Goal: Task Accomplishment & Management: Complete application form

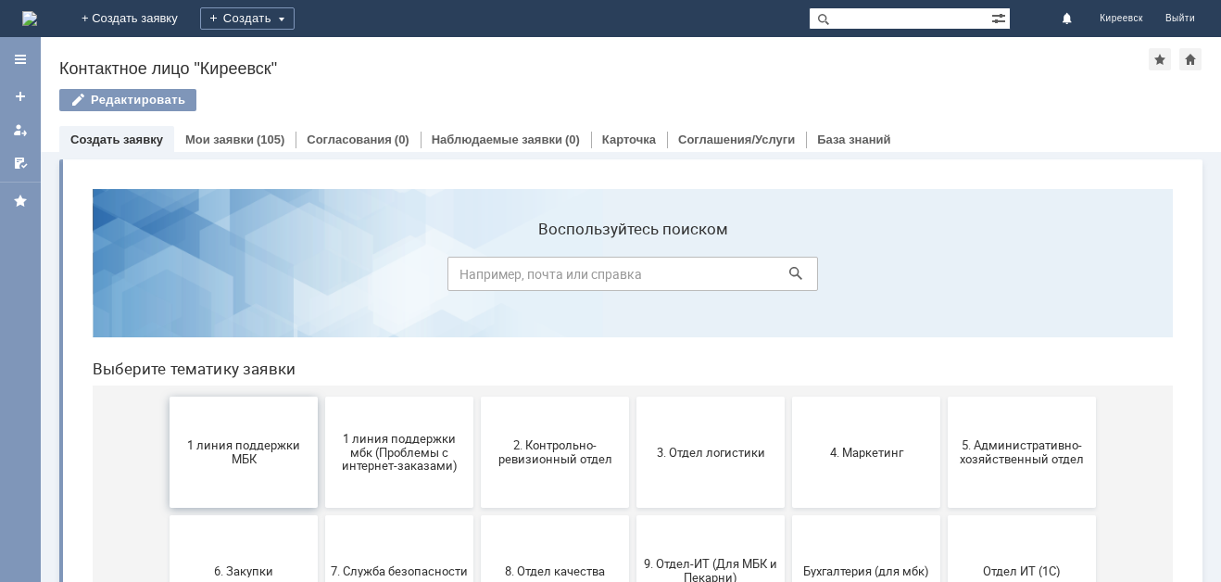
click at [230, 451] on span "1 линия поддержки МБК" at bounding box center [243, 452] width 137 height 28
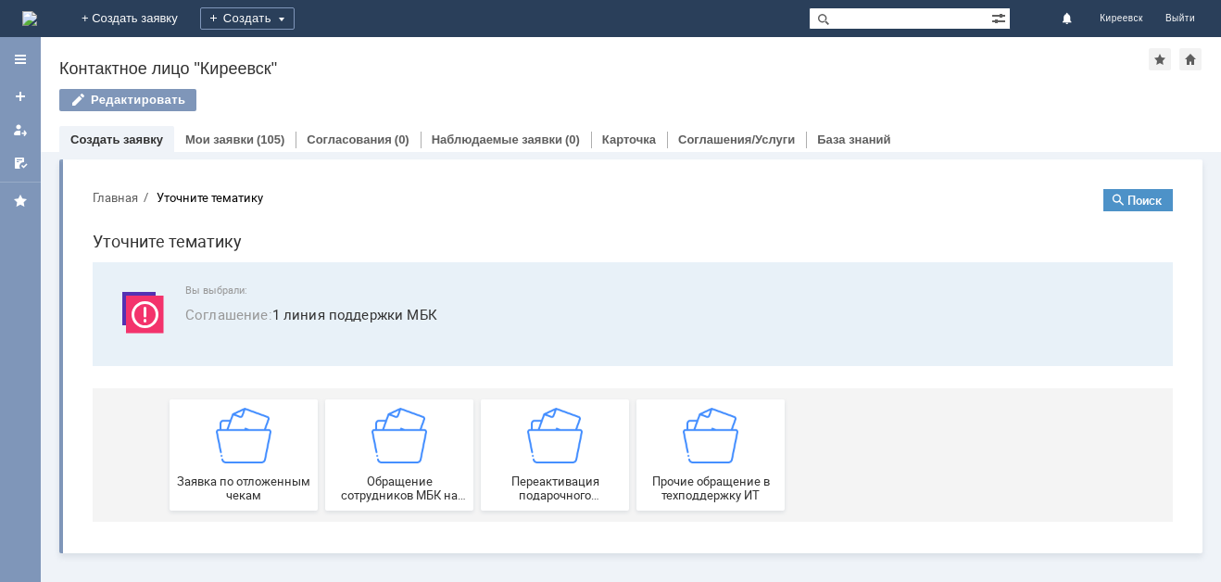
click at [230, 451] on img at bounding box center [244, 436] width 56 height 56
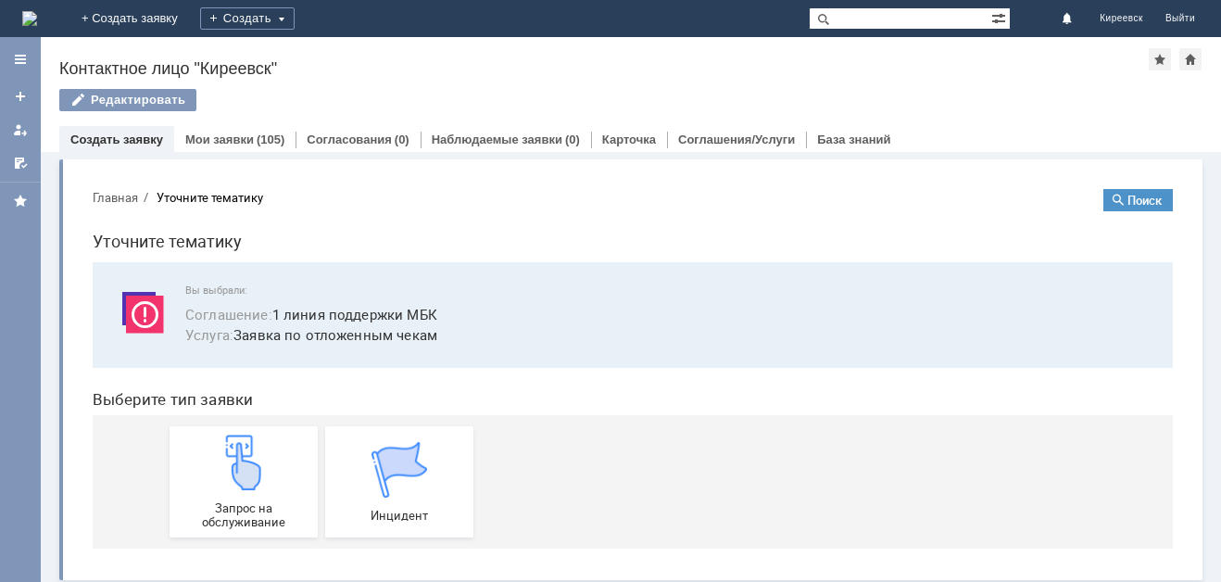
click at [230, 451] on img at bounding box center [244, 462] width 56 height 56
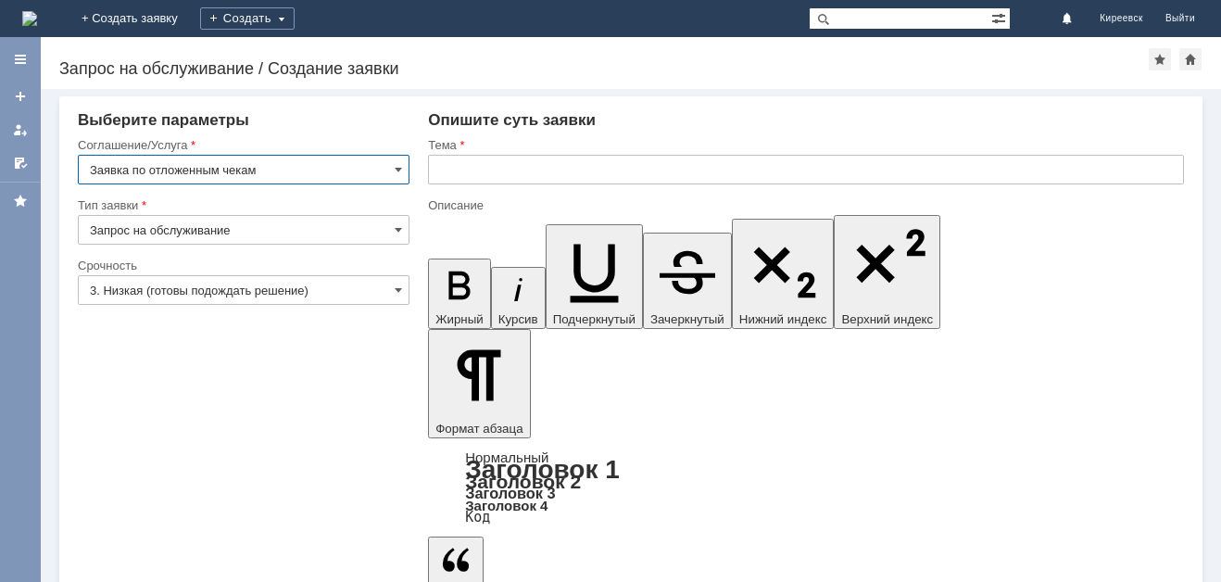
click at [490, 171] on input "text" at bounding box center [806, 170] width 756 height 30
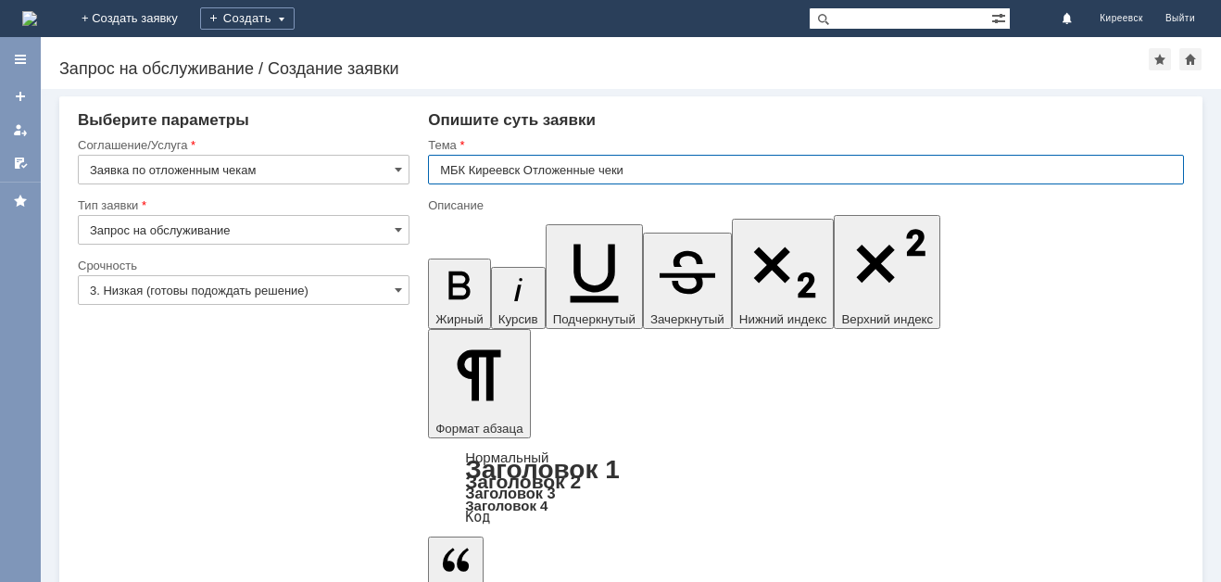
type input "МБК Киреевск Отложенные чеки"
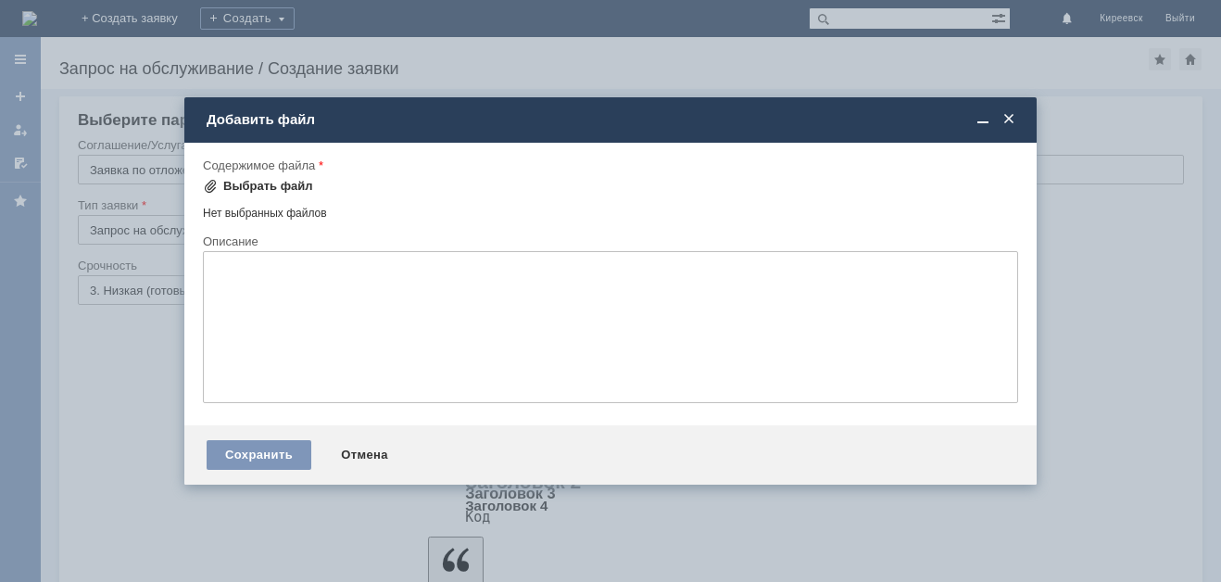
click at [265, 189] on div "Выбрать файл" at bounding box center [268, 186] width 90 height 15
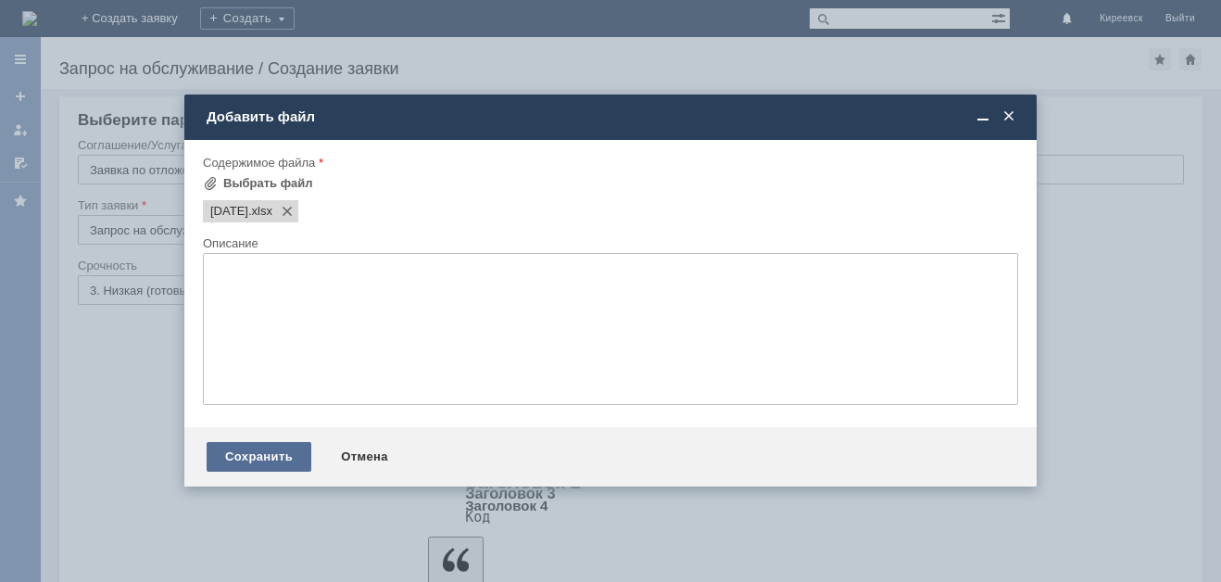
click at [290, 466] on div "Сохранить" at bounding box center [259, 457] width 105 height 30
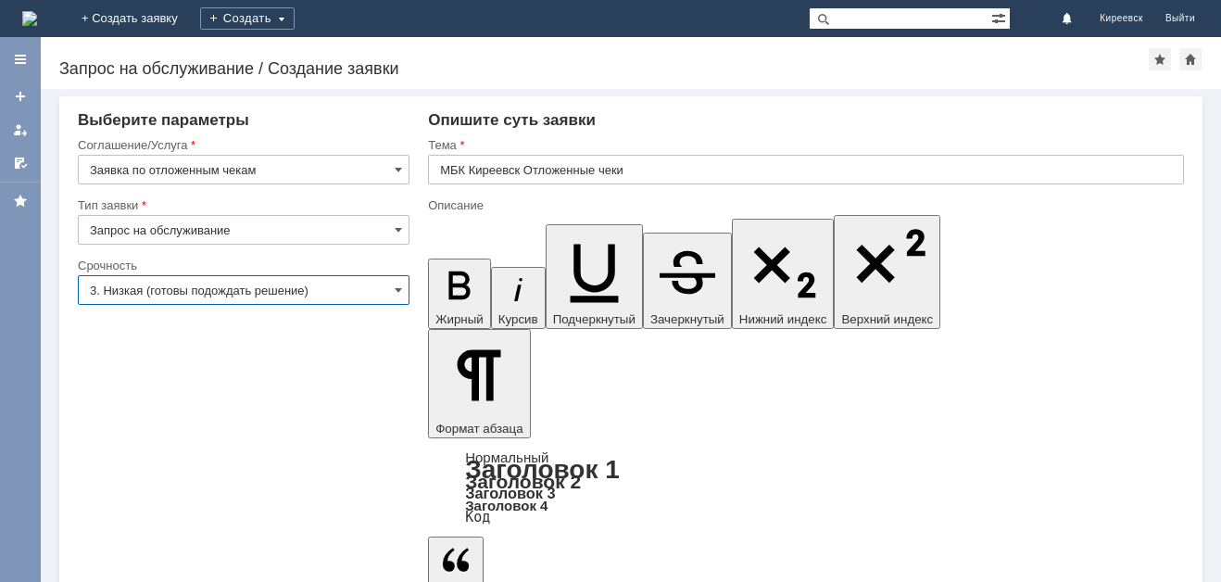
click at [178, 295] on input "3. Низкая (готовы подождать решение)" at bounding box center [244, 290] width 332 height 30
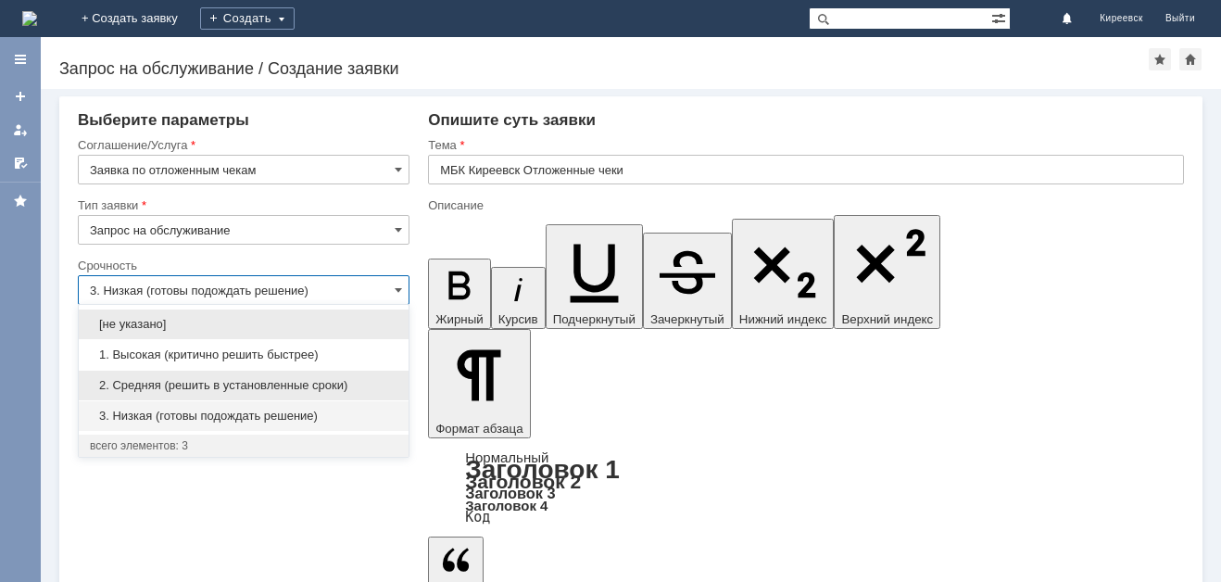
click at [170, 390] on span "2. Средняя (решить в установленные сроки)" at bounding box center [244, 385] width 308 height 15
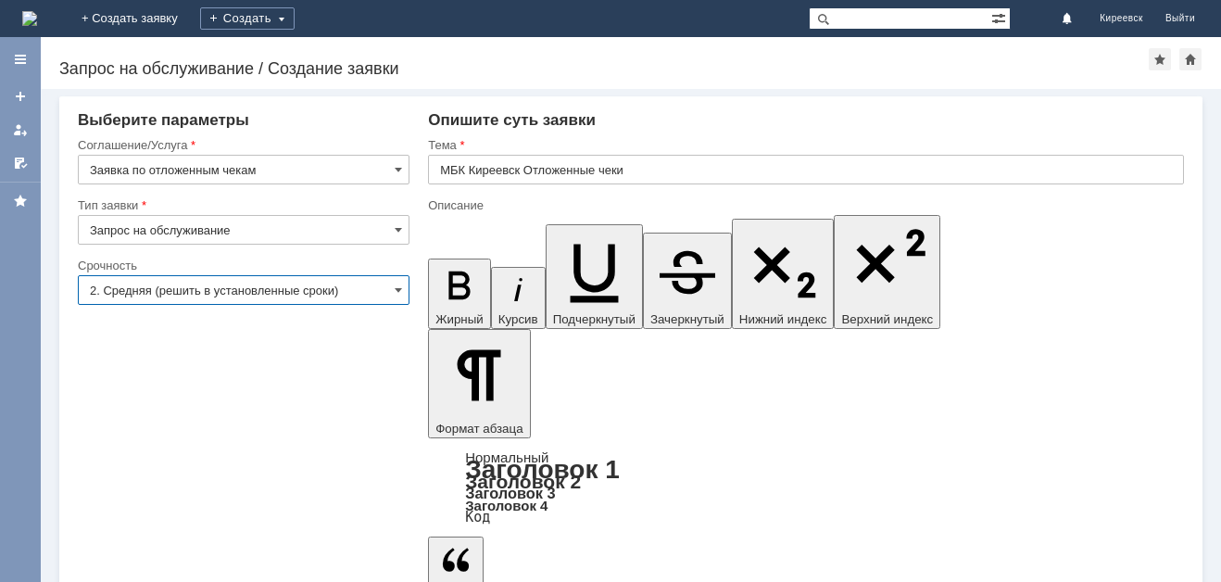
type input "2. Средняя (решить в установленные сроки)"
